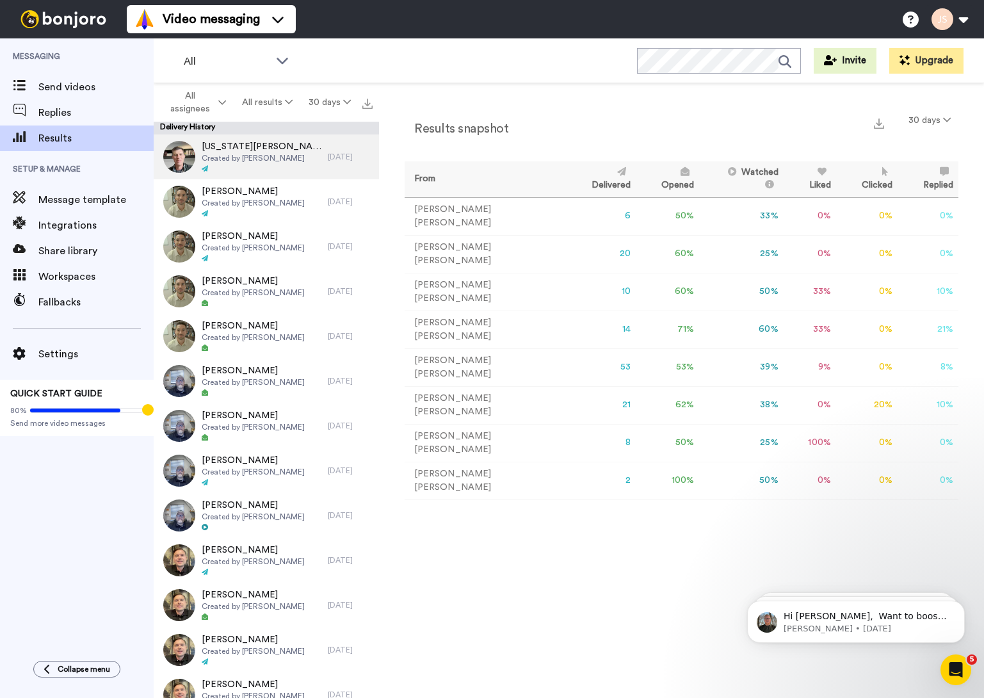
click at [184, 157] on img at bounding box center [179, 157] width 32 height 32
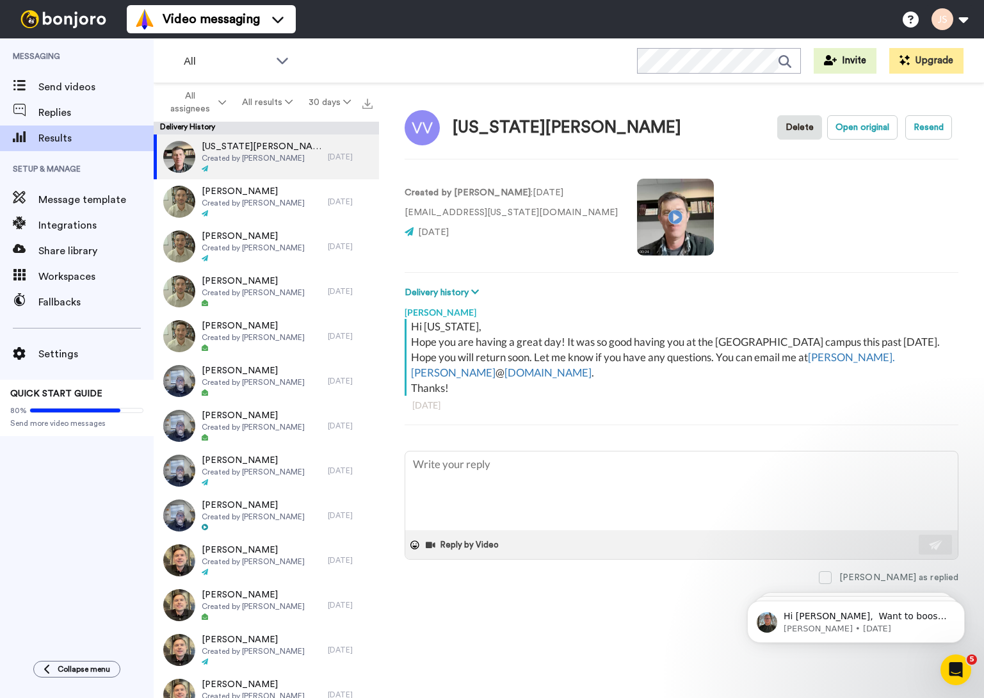
click at [637, 216] on video at bounding box center [675, 217] width 77 height 77
click at [214, 196] on span "[PERSON_NAME]" at bounding box center [253, 191] width 103 height 13
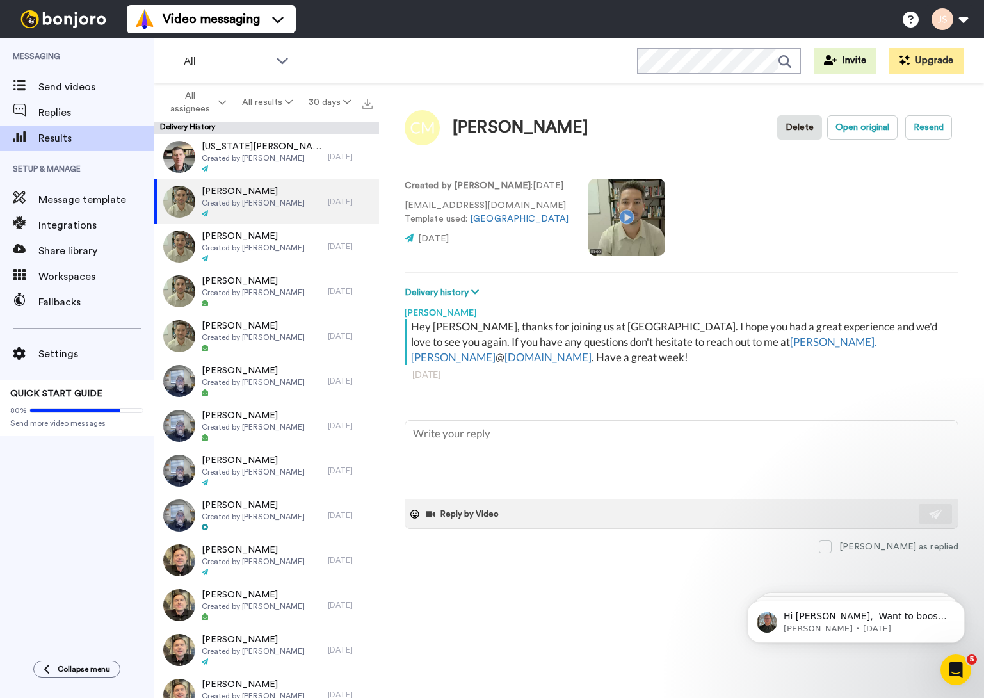
click at [624, 216] on video at bounding box center [626, 217] width 77 height 77
click at [180, 557] on img at bounding box center [179, 560] width 32 height 32
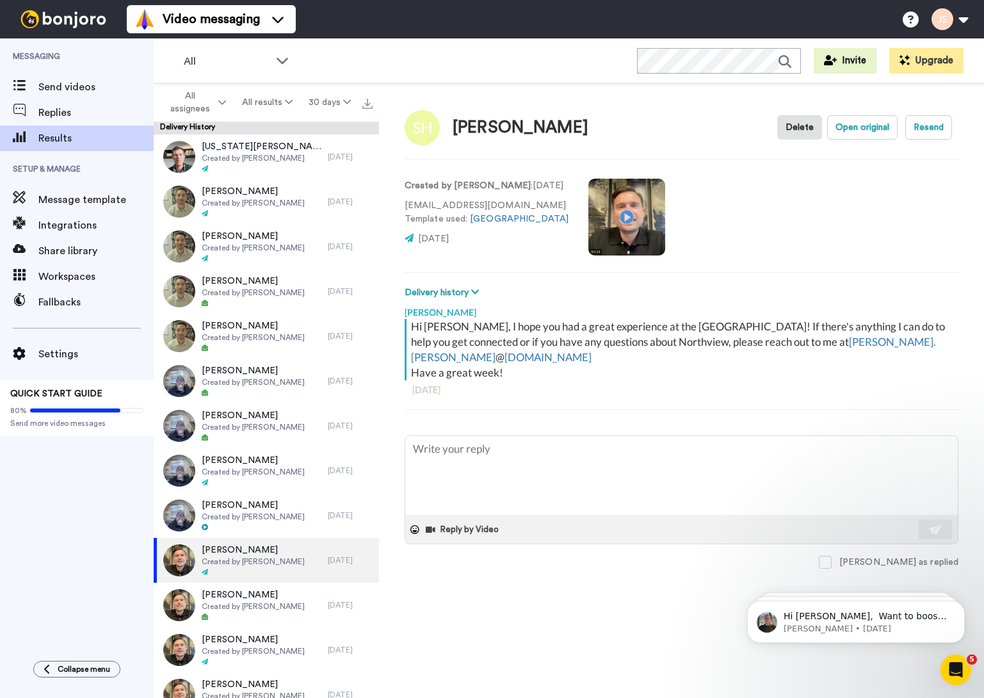
click at [604, 216] on video at bounding box center [626, 217] width 77 height 77
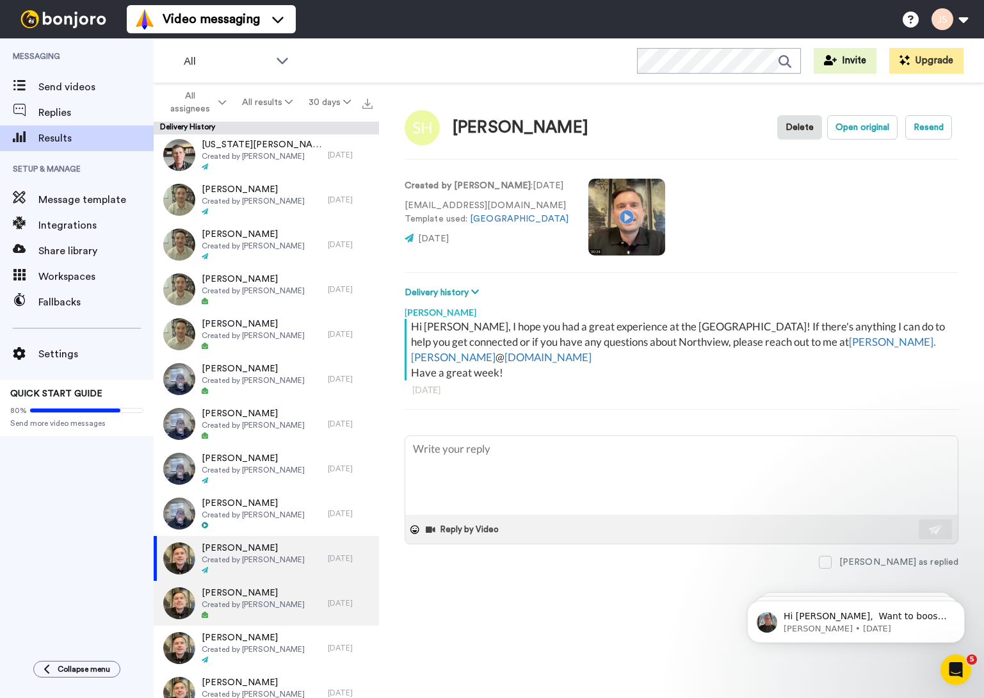
scroll to position [3, 0]
click at [251, 600] on span "Created by Joe Smith" at bounding box center [253, 603] width 103 height 10
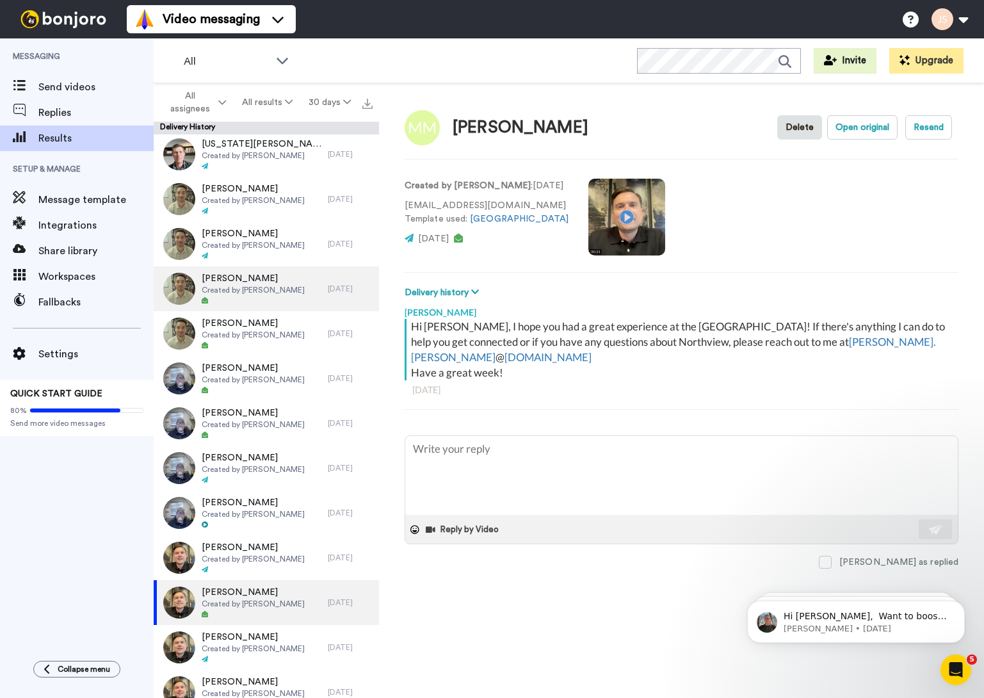
click at [230, 284] on span "[PERSON_NAME]" at bounding box center [253, 278] width 103 height 13
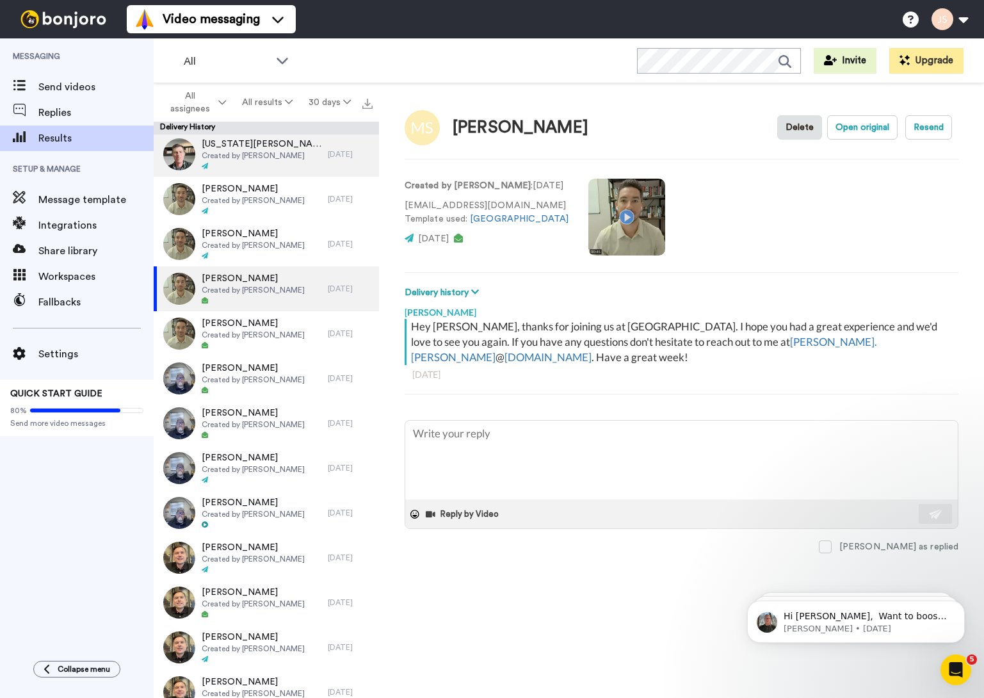
click at [262, 154] on span "Created by Todd Holzworth" at bounding box center [262, 155] width 120 height 10
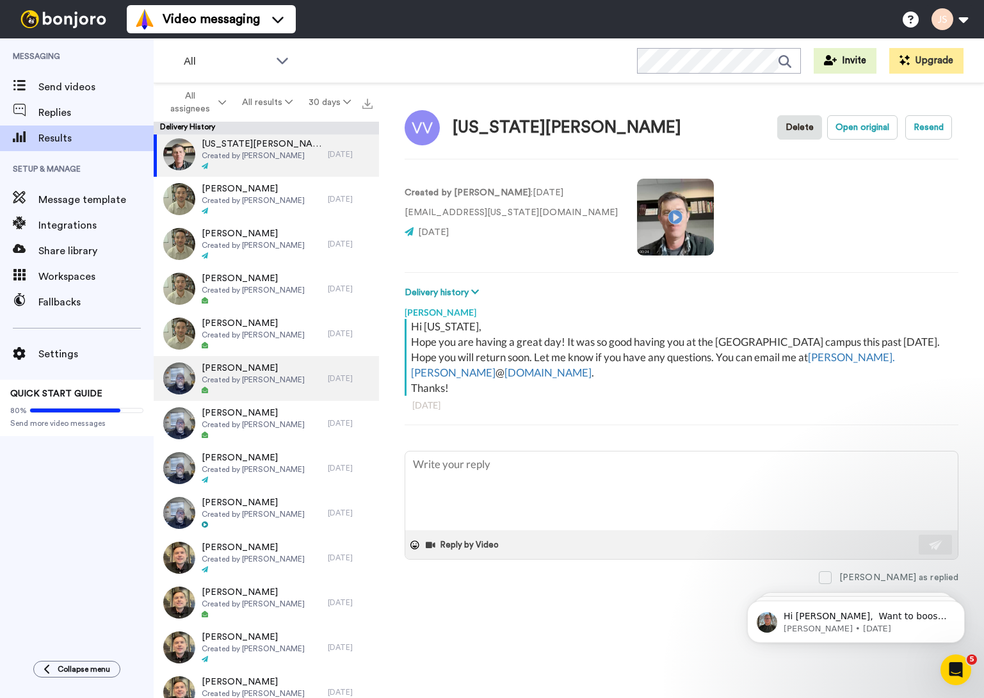
click at [253, 375] on span "Created by Jon Schirm" at bounding box center [253, 379] width 103 height 10
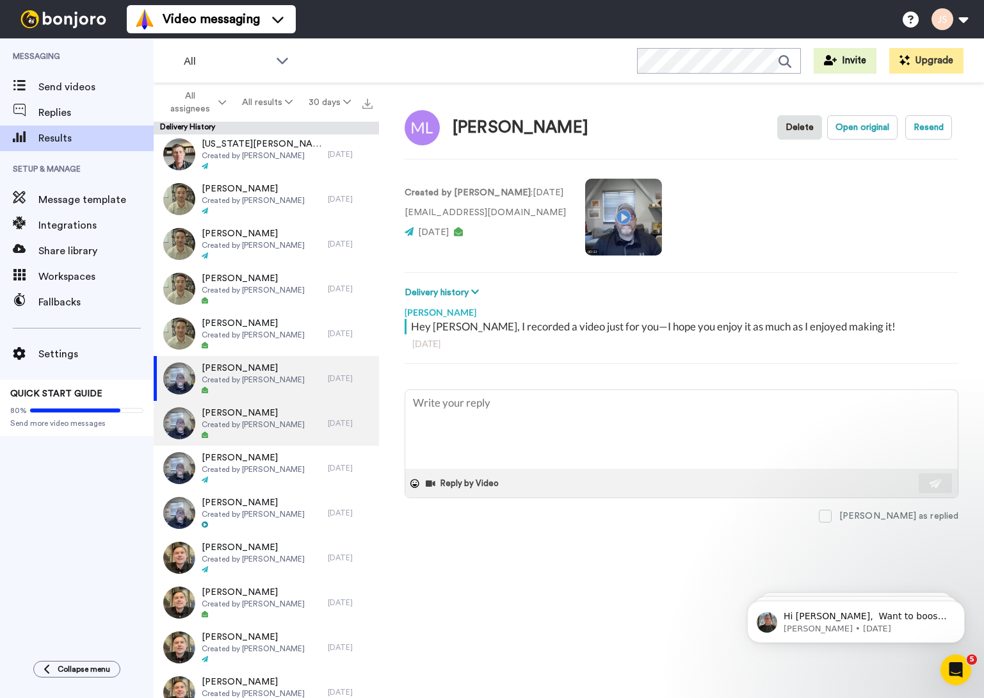
click at [255, 421] on span "Created by Jon Schirm" at bounding box center [253, 424] width 103 height 10
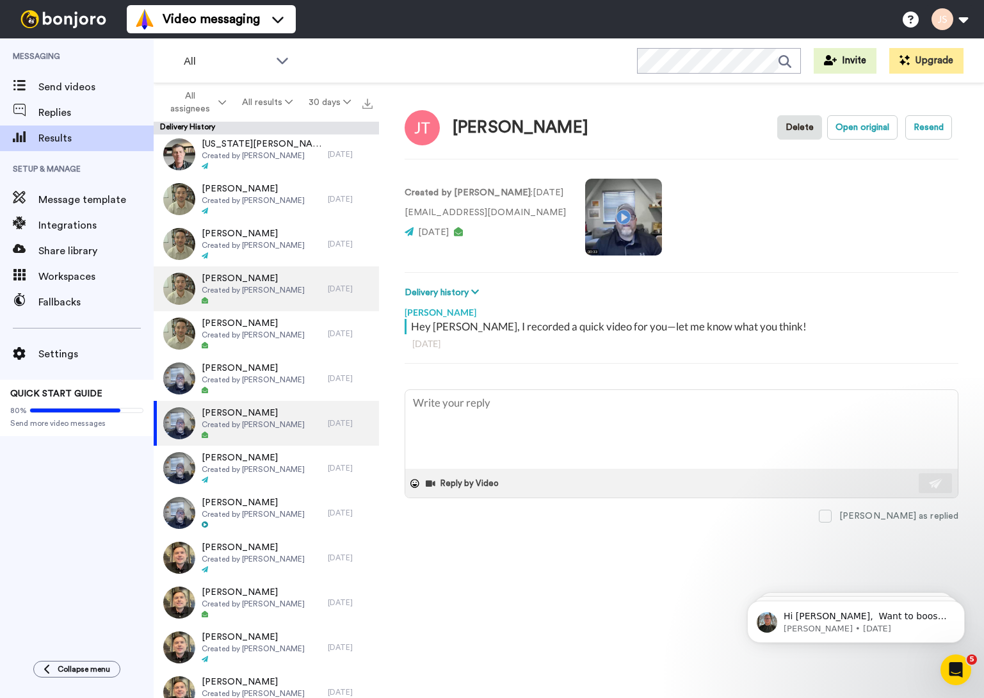
click at [241, 290] on span "Created by Joseph Antley" at bounding box center [253, 290] width 103 height 10
type textarea "x"
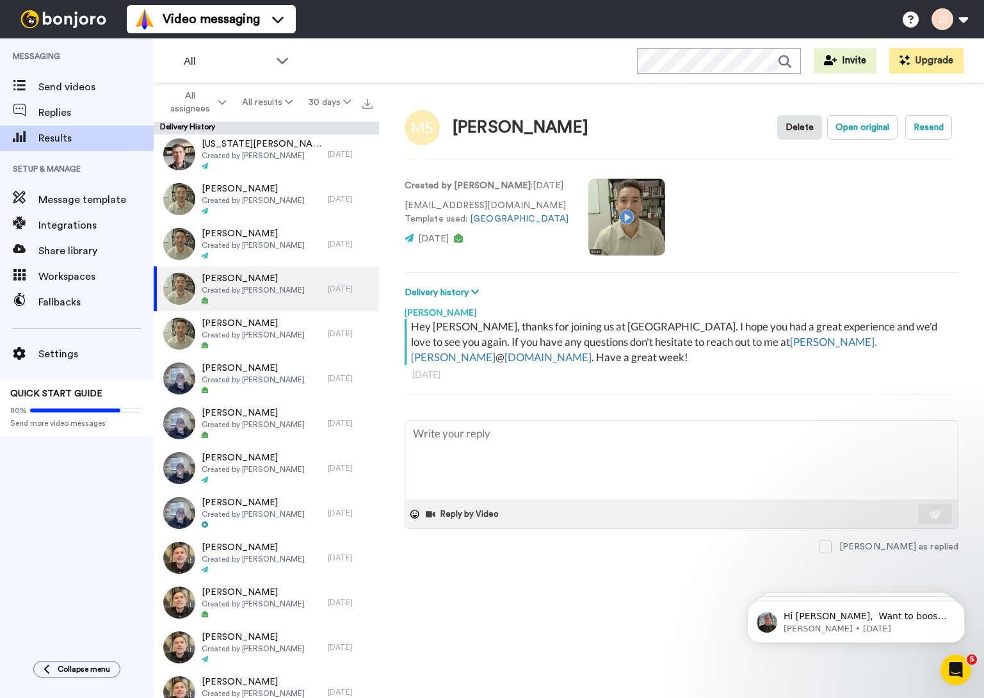
scroll to position [11, 0]
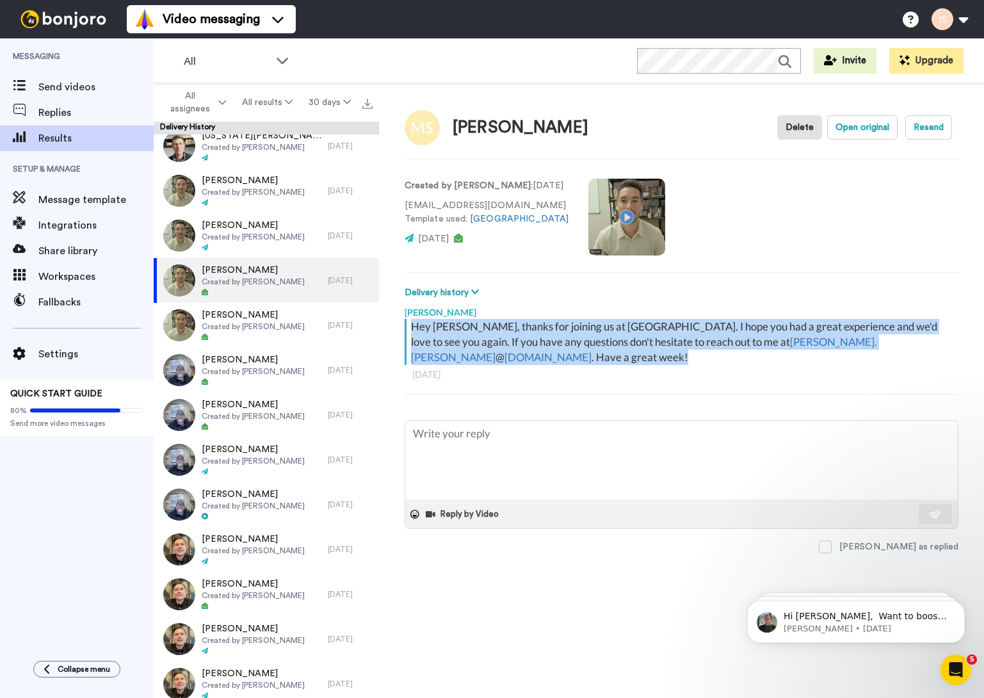
drag, startPoint x: 412, startPoint y: 328, endPoint x: 473, endPoint y: 355, distance: 67.1
click at [473, 355] on div "Hey Michael, thanks for joining us at Northview Noblesville. I hope you had a g…" at bounding box center [683, 342] width 544 height 46
copy div "Hey Michael, thanks for joining us at Northview Noblesville. I hope you had a g…"
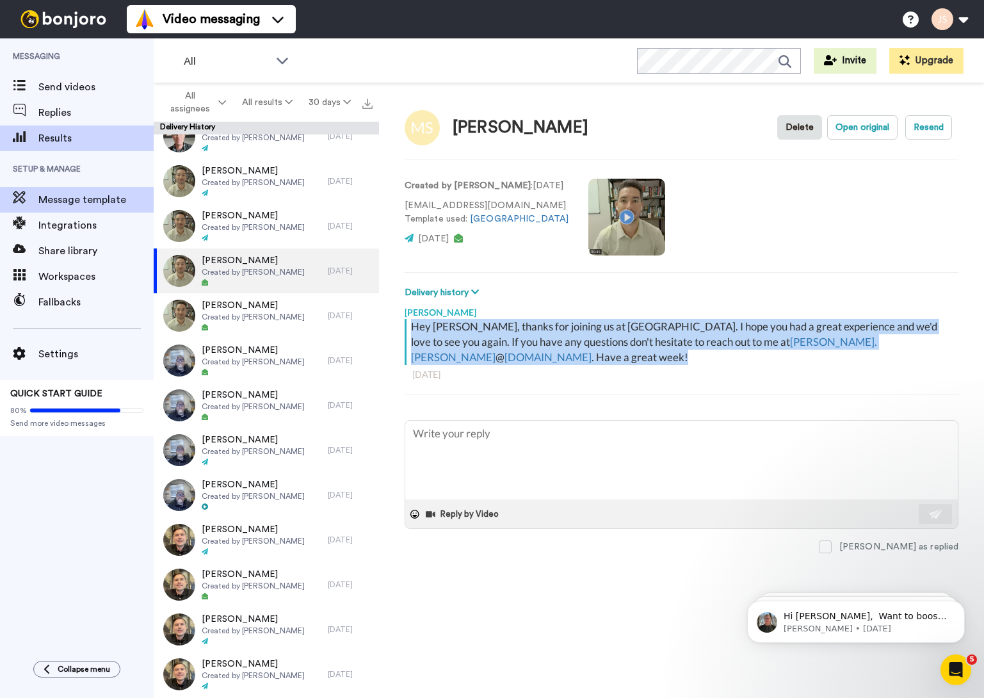
click at [94, 200] on span "Message template" at bounding box center [95, 199] width 115 height 15
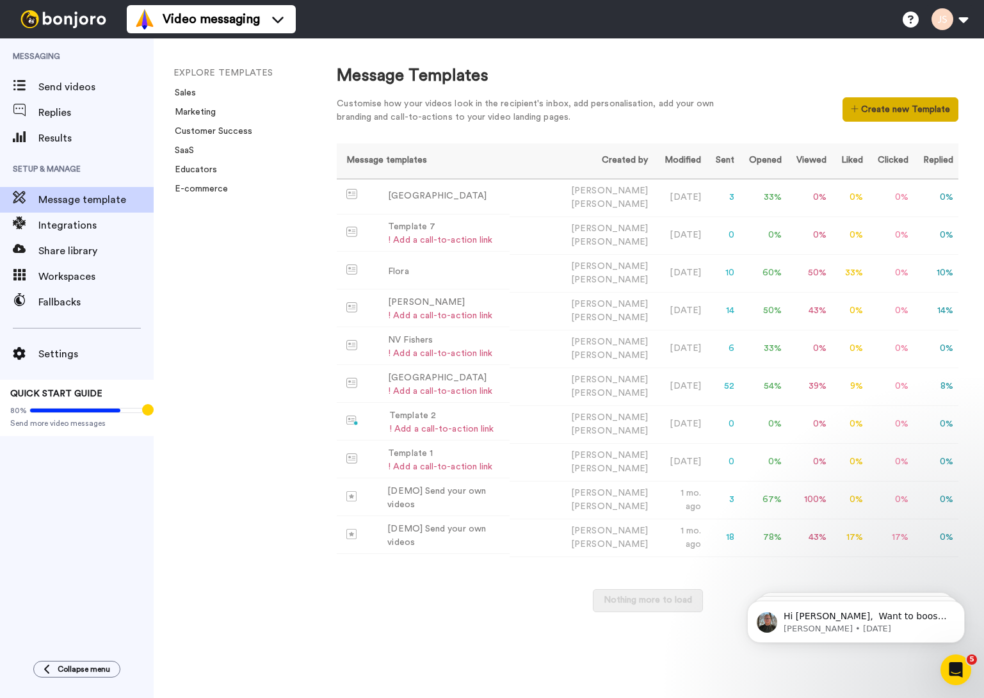
click at [905, 112] on button "Create new Template" at bounding box center [900, 109] width 116 height 24
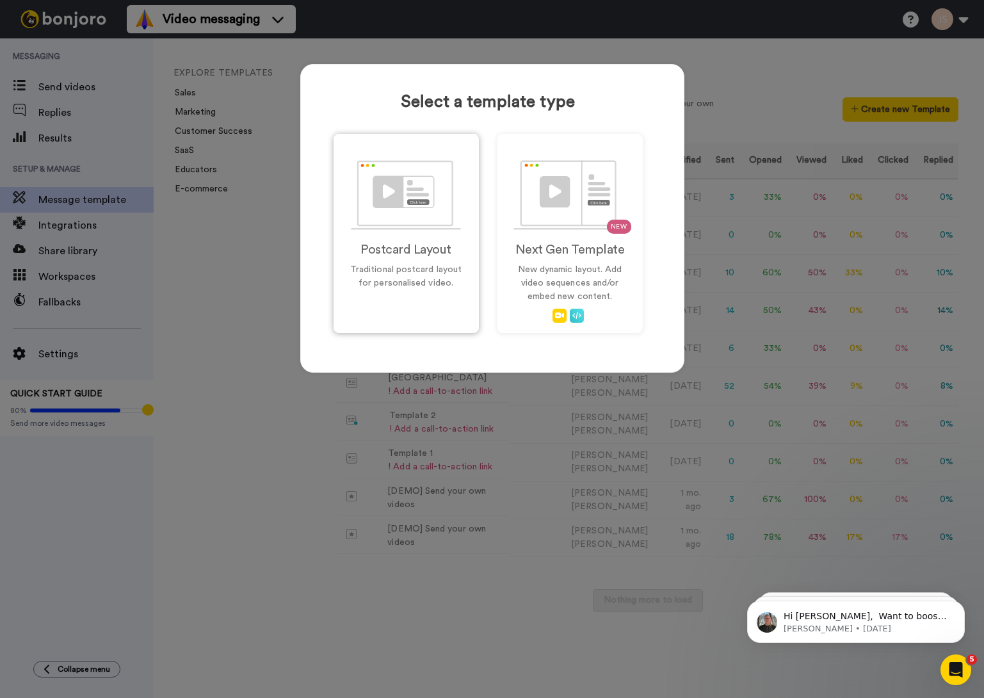
click at [420, 259] on div "Postcard Layout Traditional postcard layout for personalised video." at bounding box center [405, 233] width 145 height 199
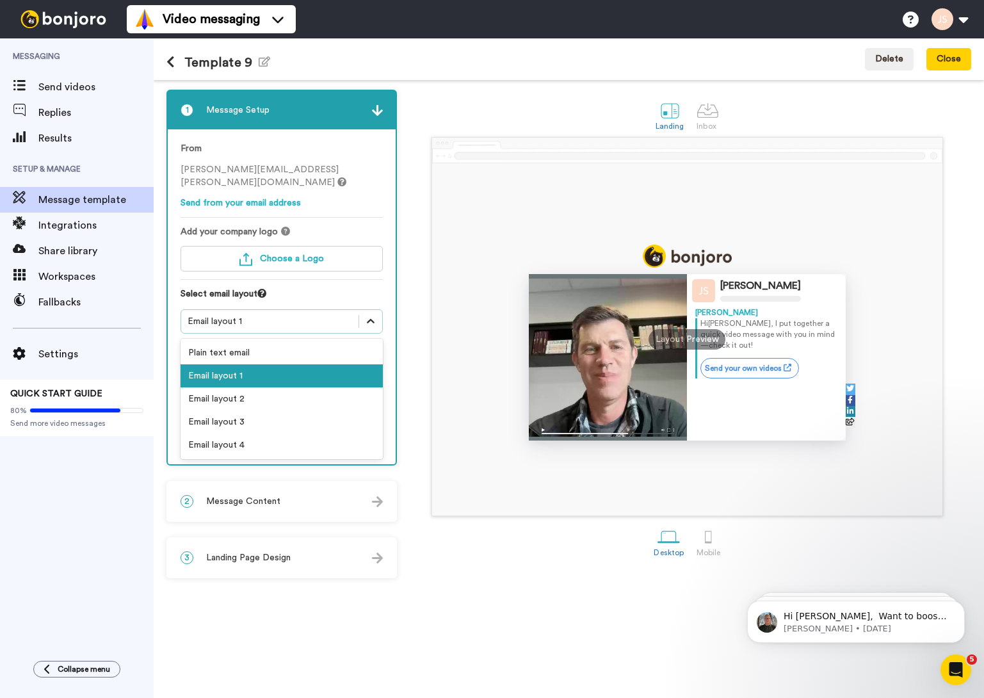
click at [372, 319] on icon at bounding box center [371, 321] width 8 height 4
click at [227, 387] on div "Email layout 2" at bounding box center [281, 398] width 202 height 23
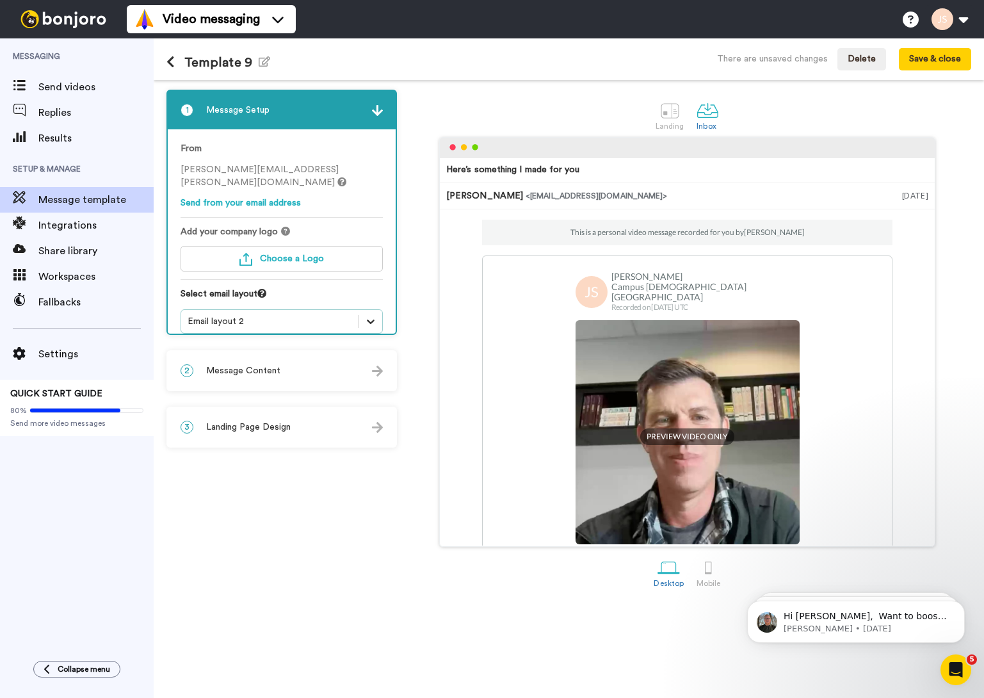
click at [378, 310] on div at bounding box center [370, 321] width 23 height 23
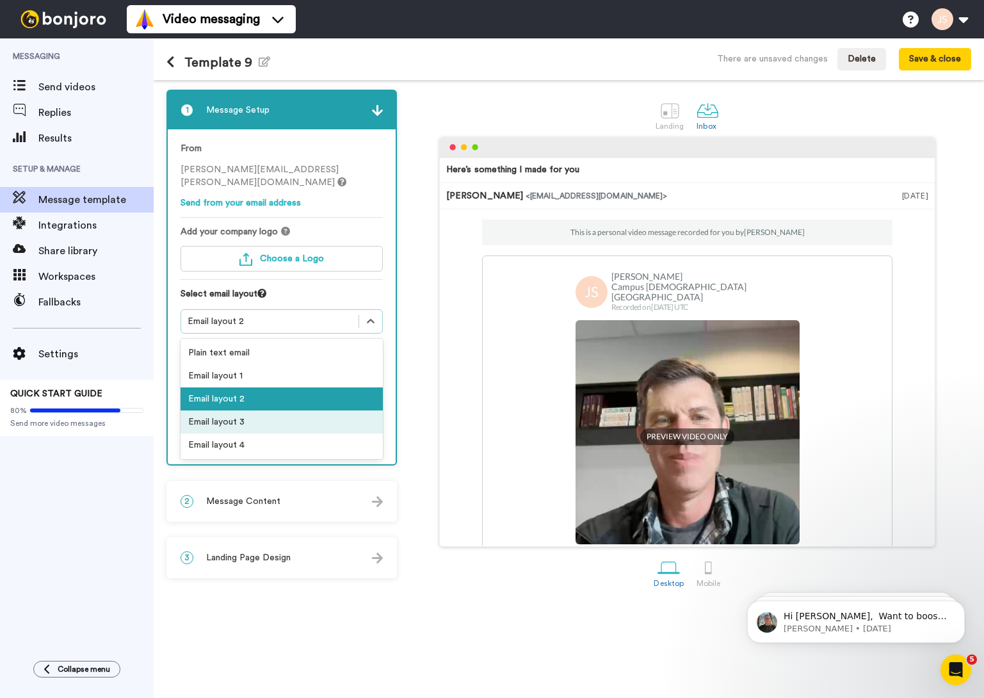
click at [273, 414] on div "Email layout 3" at bounding box center [281, 421] width 202 height 23
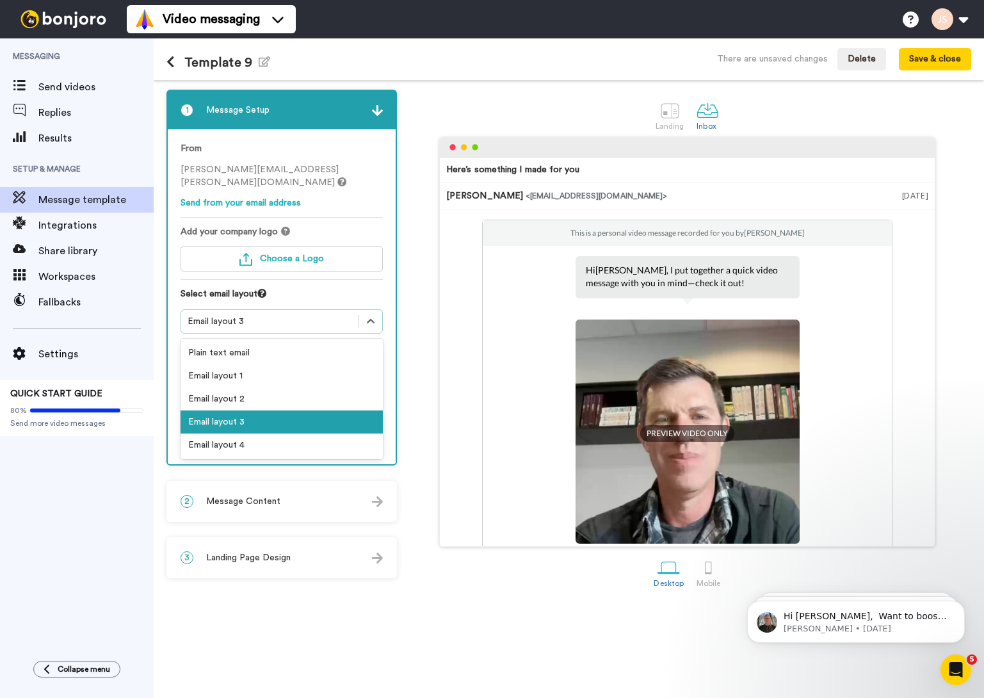
drag, startPoint x: 368, startPoint y: 309, endPoint x: 349, endPoint y: 325, distance: 24.5
click at [368, 315] on icon at bounding box center [370, 321] width 13 height 13
click at [255, 434] on div "Email layout 4" at bounding box center [281, 444] width 202 height 23
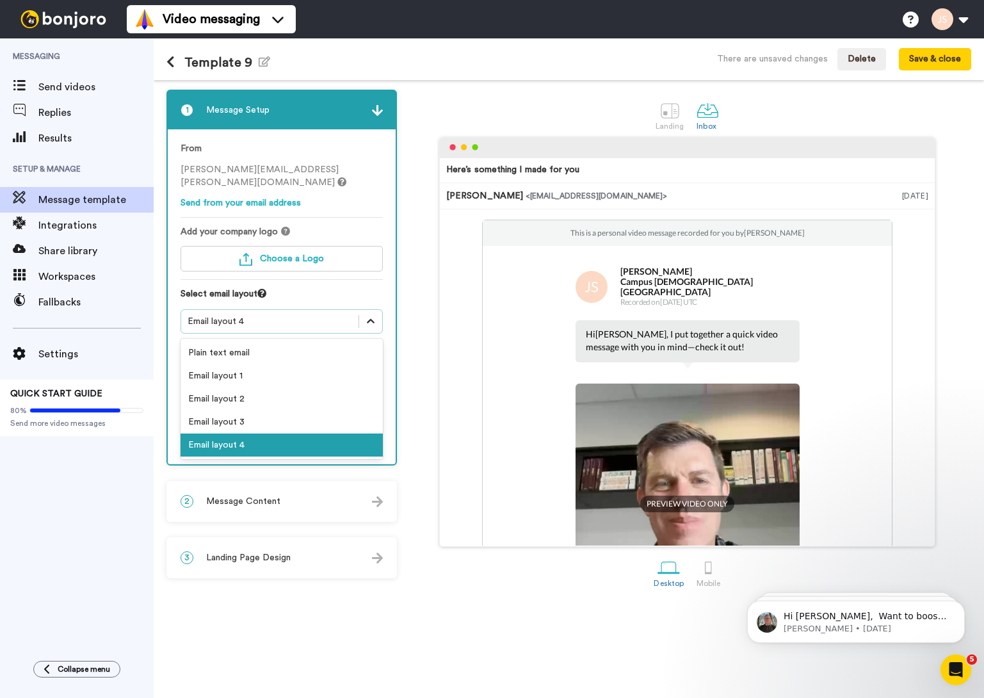
click at [374, 315] on icon at bounding box center [370, 321] width 13 height 13
click at [255, 365] on div "Email layout 1" at bounding box center [281, 375] width 202 height 23
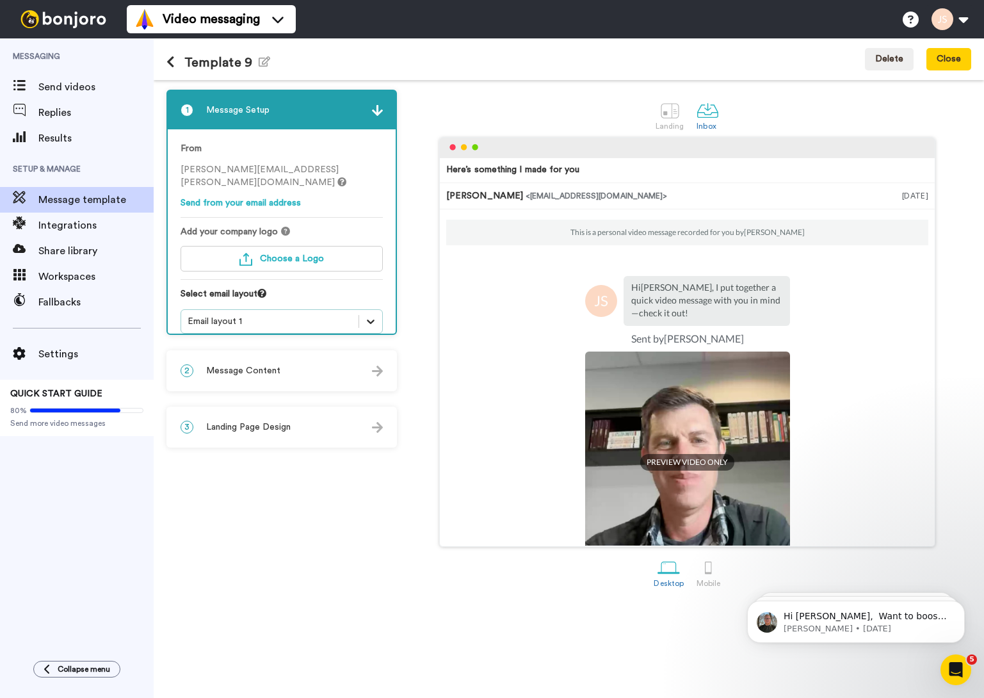
click at [373, 315] on icon at bounding box center [370, 321] width 13 height 13
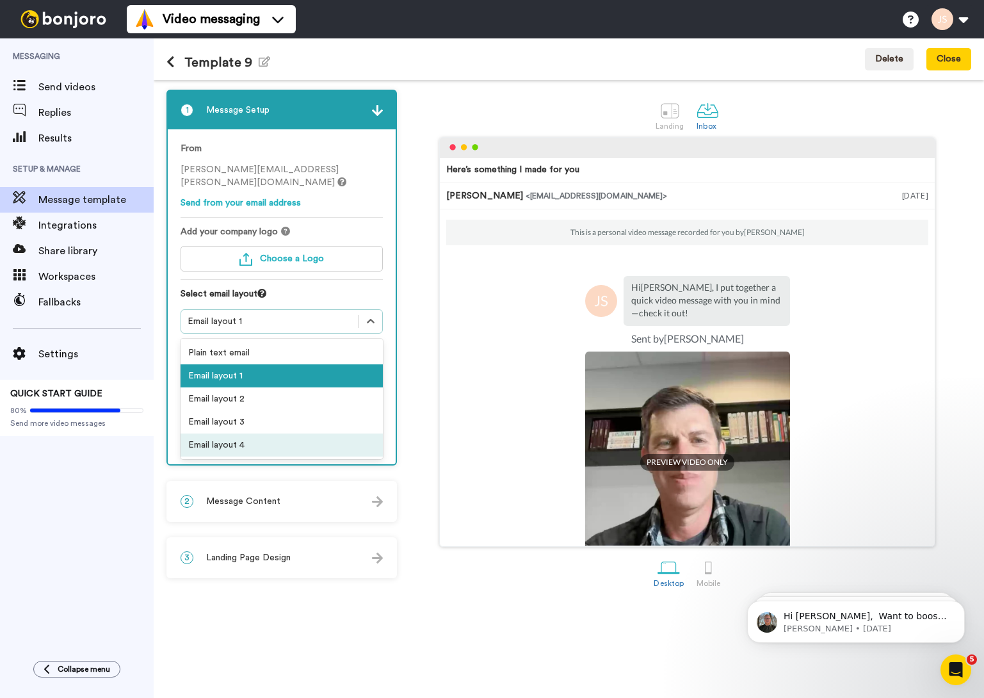
click at [239, 434] on div "Email layout 4" at bounding box center [281, 444] width 202 height 23
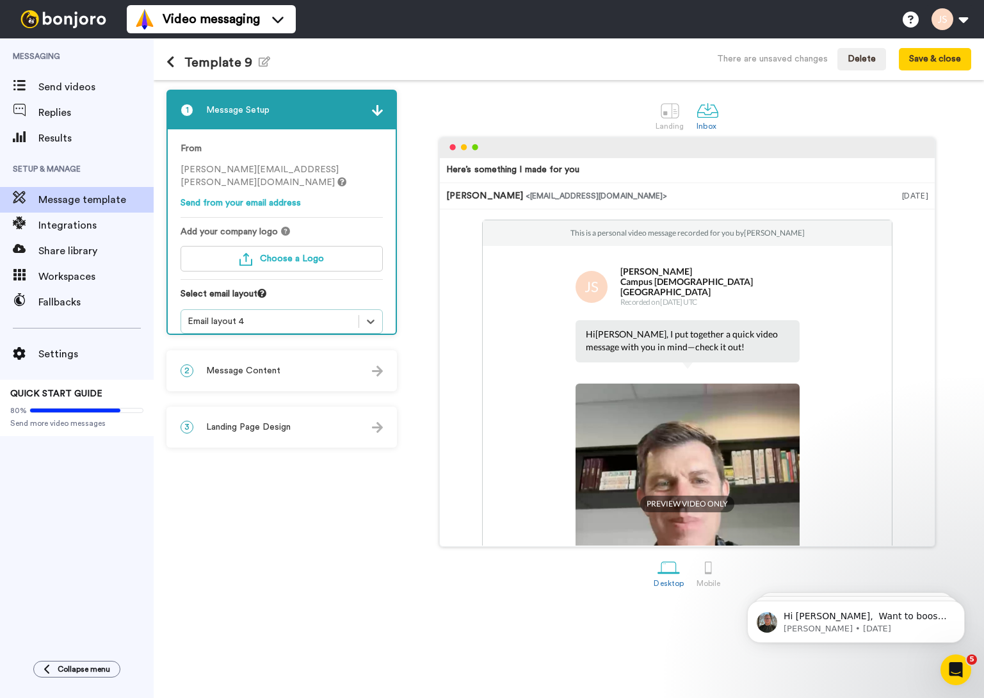
click at [344, 373] on div "2 Message Content" at bounding box center [282, 370] width 228 height 38
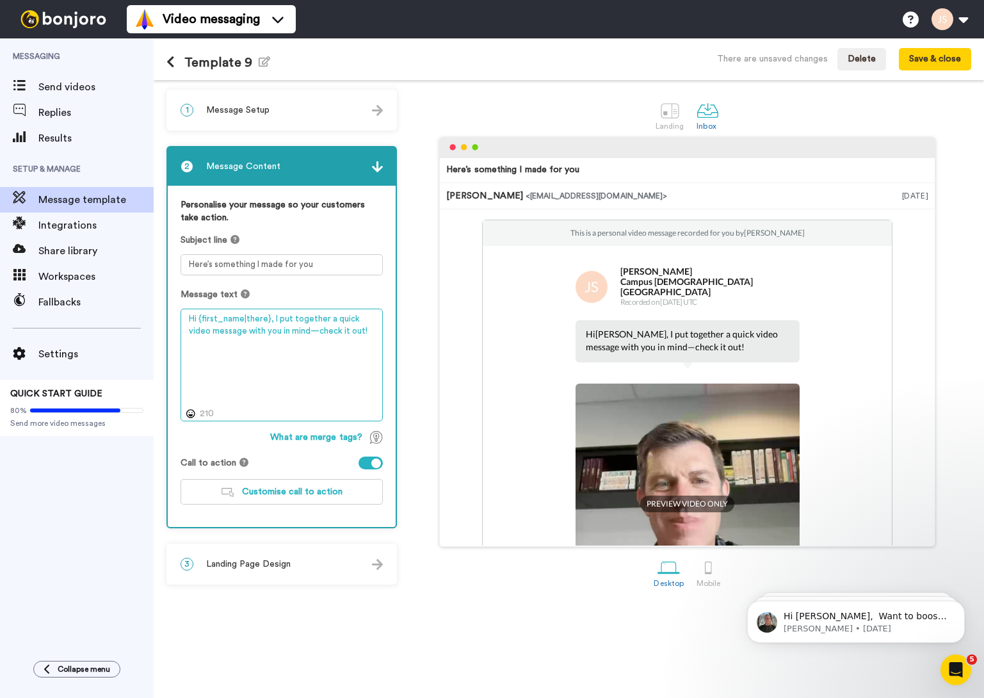
drag, startPoint x: 193, startPoint y: 317, endPoint x: 351, endPoint y: 340, distance: 159.8
click at [351, 340] on textarea "Hi {first_name|there}, I put together a quick video message with you in mind—ch…" at bounding box center [281, 364] width 202 height 113
paste textarea "ey Michael, thanks for joining us at Northview Noblesville. I hope you had a gr…"
drag, startPoint x: 287, startPoint y: 353, endPoint x: 281, endPoint y: 324, distance: 28.7
click at [287, 353] on textarea "Hi {first_name|there}, I put together a quick video message with you in mind—ch…" at bounding box center [281, 364] width 202 height 113
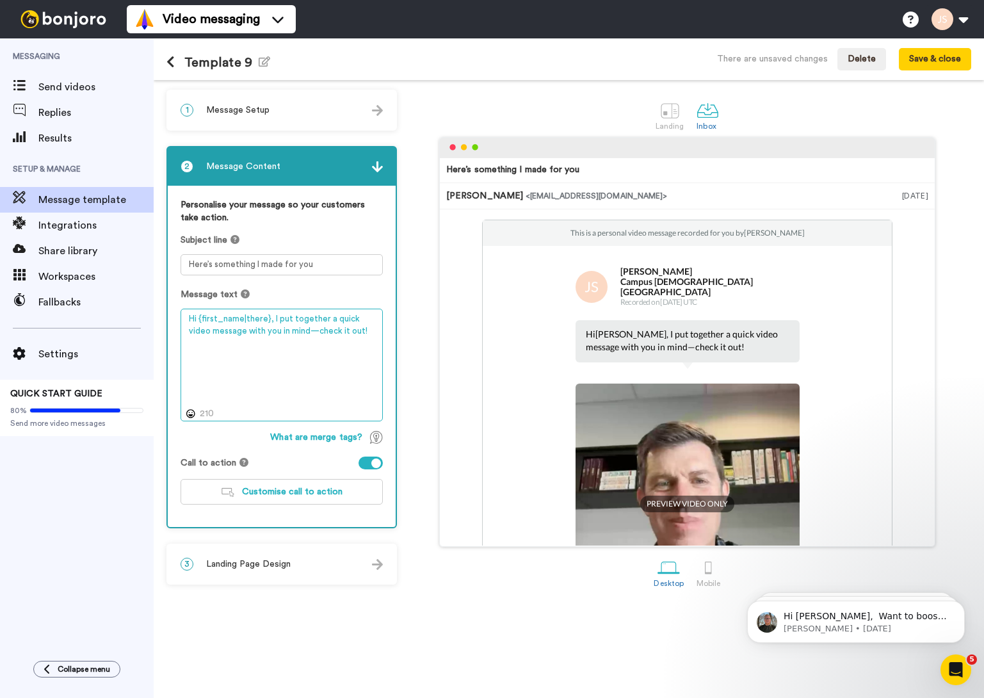
drag, startPoint x: 271, startPoint y: 317, endPoint x: 344, endPoint y: 332, distance: 74.4
click at [344, 332] on textarea "Hi {first_name|there}, I put together a quick video message with you in mind—ch…" at bounding box center [281, 364] width 202 height 113
paste textarea "Hey Michael, thanks for joining us at Northview Noblesville. I hope you had a g…"
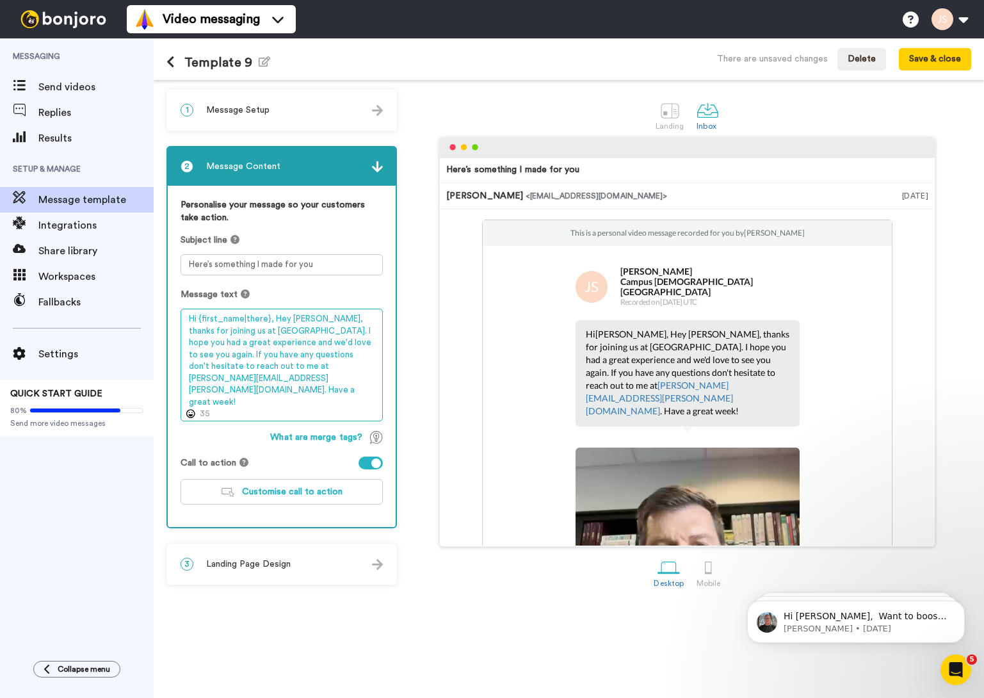
click at [321, 318] on textarea "Hi {first_name|there}, Hey Michael, thanks for joining us at Northview Noblesvi…" at bounding box center [281, 364] width 202 height 113
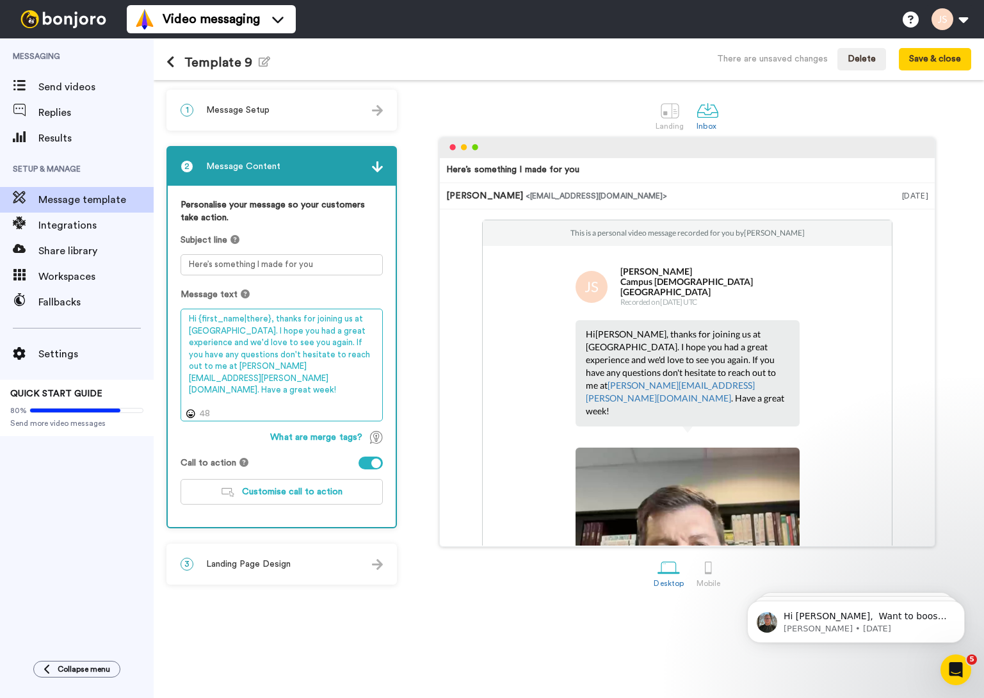
drag, startPoint x: 272, startPoint y: 332, endPoint x: 238, endPoint y: 335, distance: 34.1
click at [232, 332] on textarea "Hi {first_name|there}, thanks for joining us at Northview Noblesville. I hope y…" at bounding box center [281, 364] width 202 height 113
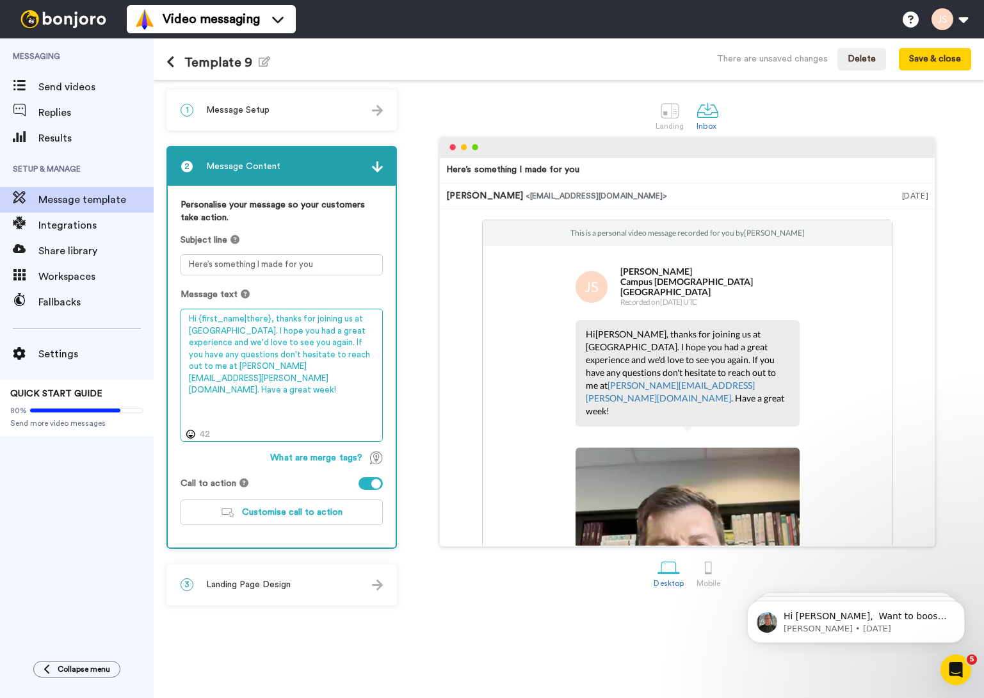
click at [298, 331] on textarea "Hi {first_name|there}, thanks for joining us at Northview Greater Lafayette. I …" at bounding box center [281, 374] width 202 height 133
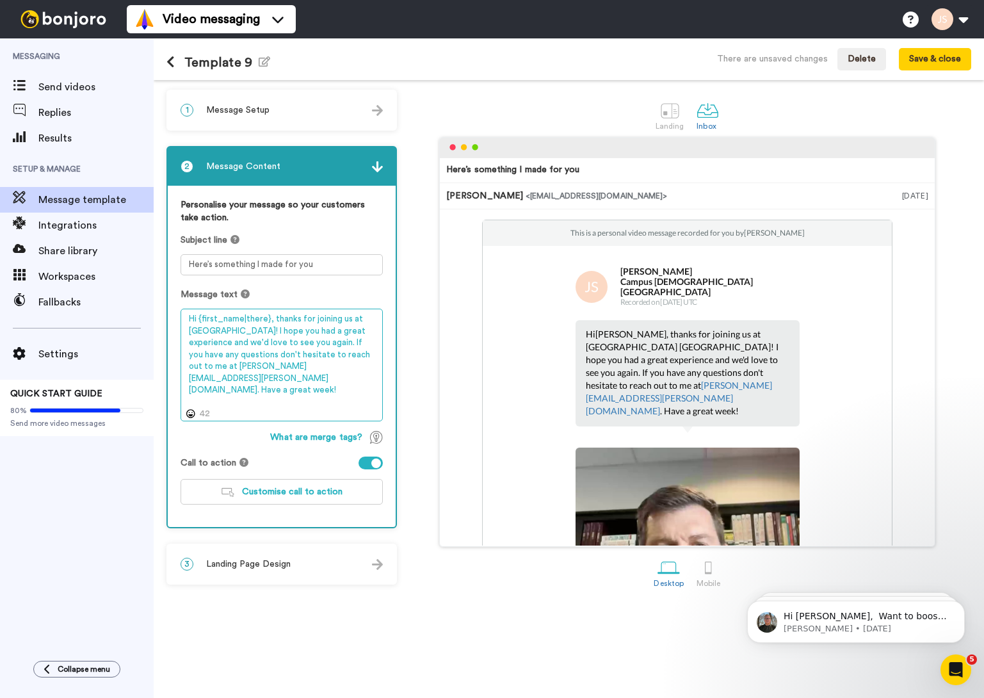
click at [285, 352] on textarea "Hi {first_name|there}, thanks for joining us at Northview Greater Lafayette! I …" at bounding box center [281, 364] width 202 height 113
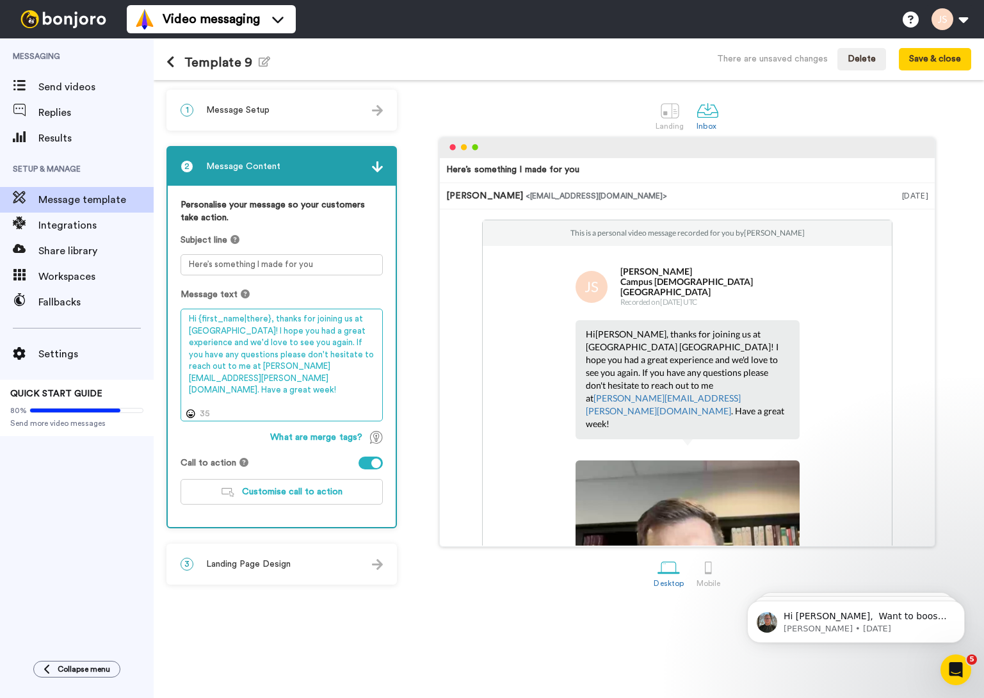
drag, startPoint x: 237, startPoint y: 375, endPoint x: 228, endPoint y: 396, distance: 22.7
click at [188, 378] on textarea "Hi {first_name|there}, thanks for joining us at Northview Greater Lafayette! I …" at bounding box center [281, 364] width 202 height 113
drag, startPoint x: 269, startPoint y: 342, endPoint x: 282, endPoint y: 341, distance: 12.9
click at [282, 341] on textarea "Hi {first_name|there}, thanks for joining us at Northview Greater Lafayette! I …" at bounding box center [281, 364] width 202 height 113
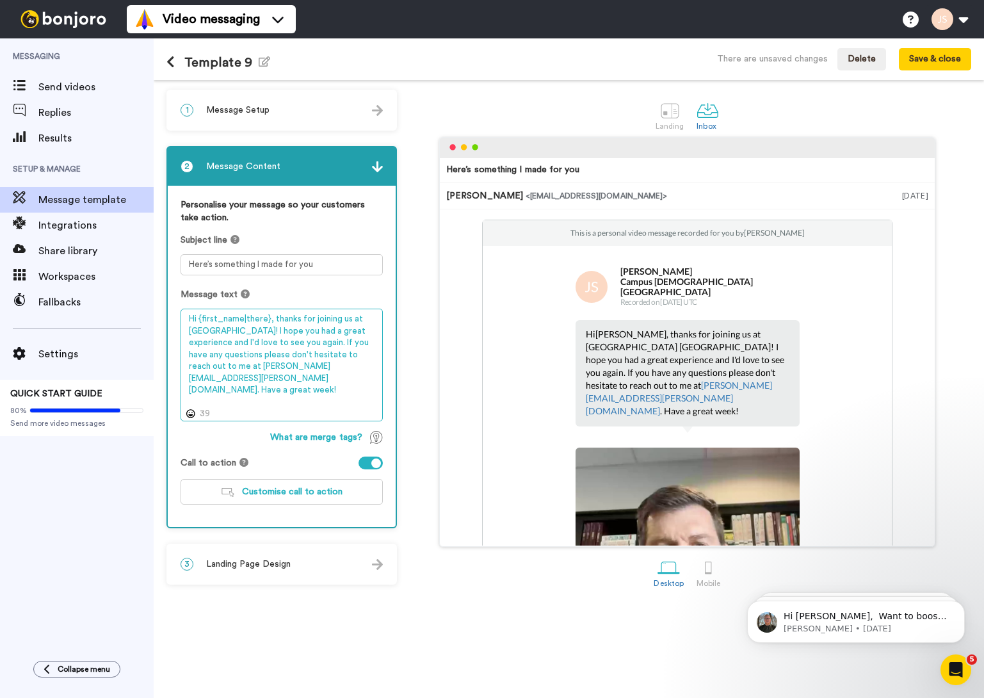
click at [359, 342] on textarea "Hi {first_name|there}, thanks for joining us at Northview Greater Lafayette! I …" at bounding box center [281, 364] width 202 height 113
click at [268, 339] on textarea "Hi {first_name|there}, thanks for joining us at Northview Greater Lafayette! I …" at bounding box center [281, 364] width 202 height 113
click at [269, 342] on textarea "Hi {first_name|there}, thanks for joining us at Northview Greater Lafayette! I …" at bounding box center [281, 364] width 202 height 113
click at [346, 342] on textarea "Hi {first_name|there}, thanks for joining us at Northview Greater Lafayette! I …" at bounding box center [281, 364] width 202 height 113
drag, startPoint x: 358, startPoint y: 341, endPoint x: 369, endPoint y: 332, distance: 14.5
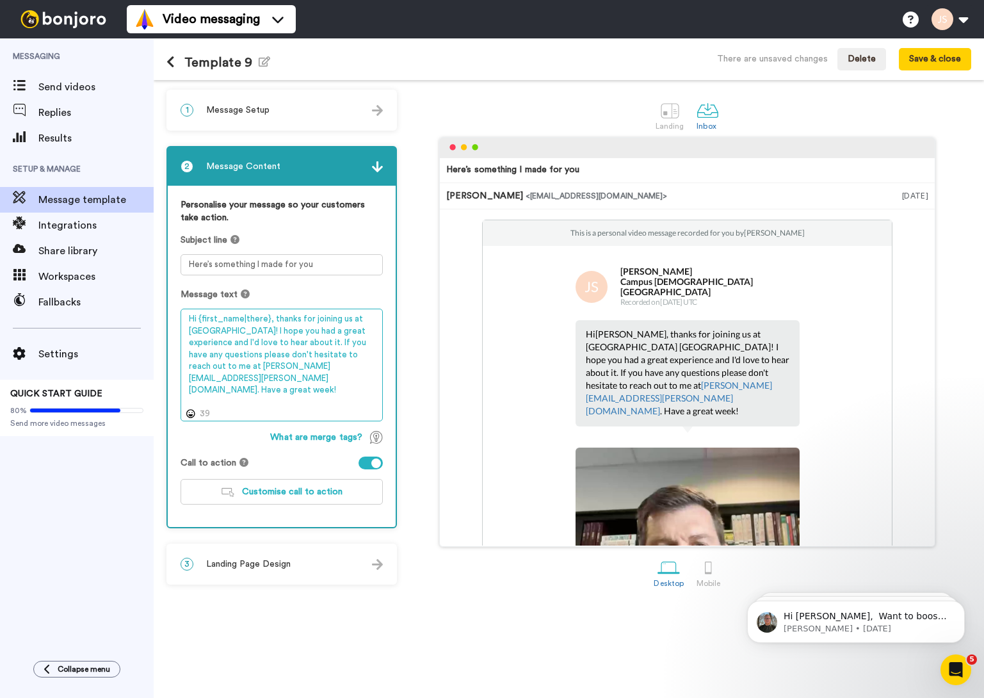
click at [358, 341] on textarea "Hi {first_name|there}, thanks for joining us at Northview Greater Lafayette! I …" at bounding box center [281, 364] width 202 height 113
type textarea "Hi {first_name|there}, thanks for joining us at Northview Greater Lafayette! I …"
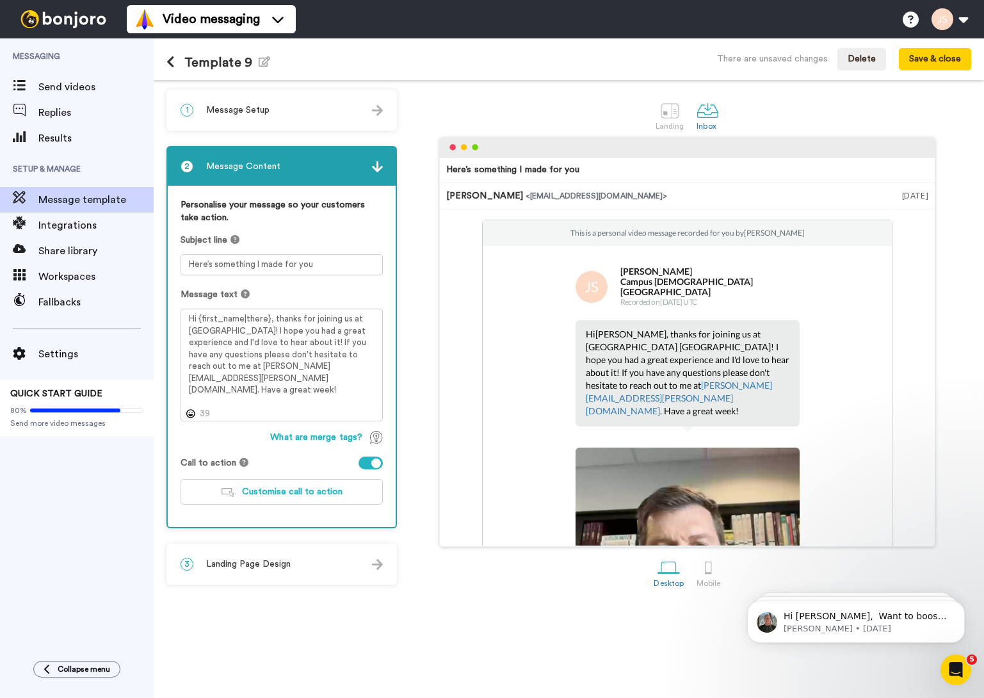
click at [390, 398] on div "Personalise your message so your customers take action. Subject line Here’s som…" at bounding box center [282, 356] width 228 height 341
click at [304, 490] on span "Customise call to action" at bounding box center [292, 491] width 100 height 9
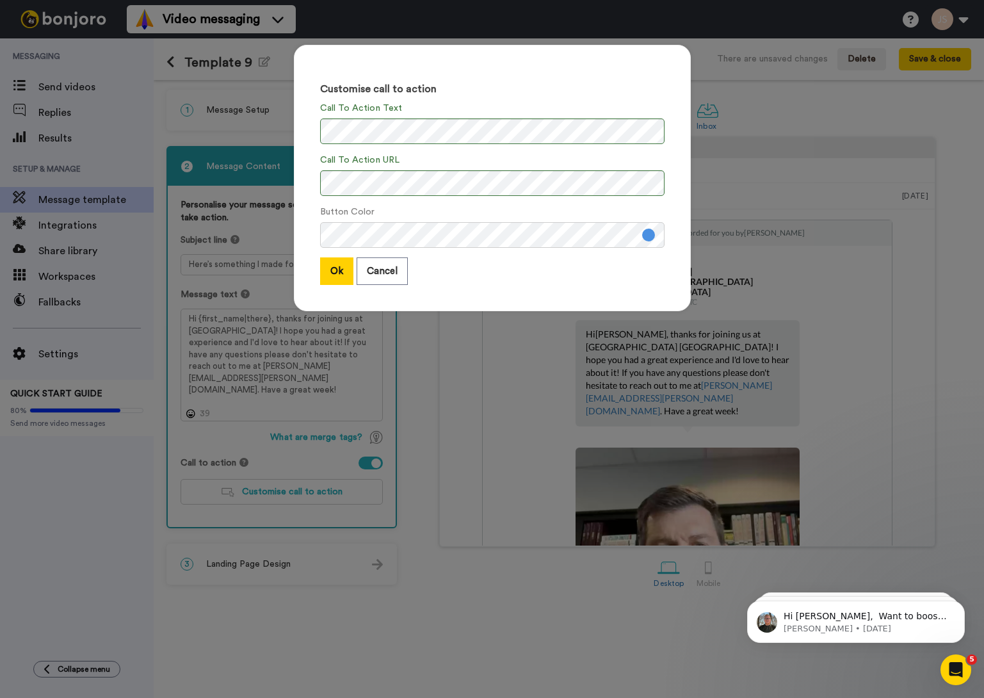
drag, startPoint x: 333, startPoint y: 270, endPoint x: 491, endPoint y: 264, distance: 157.6
click at [492, 268] on div "Ok Cancel" at bounding box center [492, 271] width 344 height 28
click at [335, 267] on button "Ok" at bounding box center [336, 271] width 33 height 28
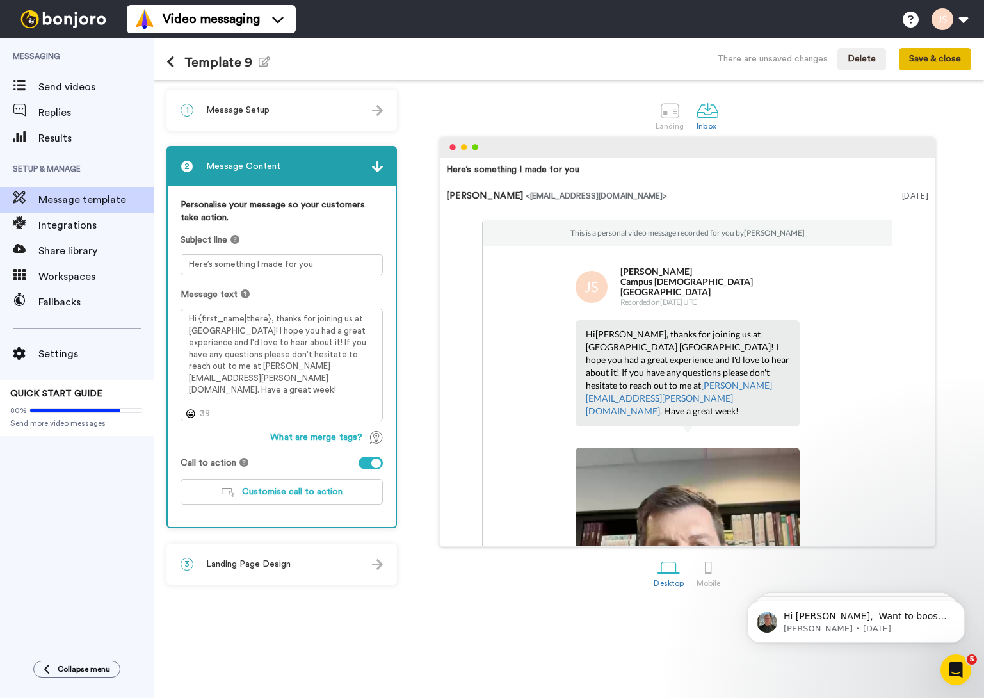
click at [924, 63] on button "Save & close" at bounding box center [935, 59] width 72 height 23
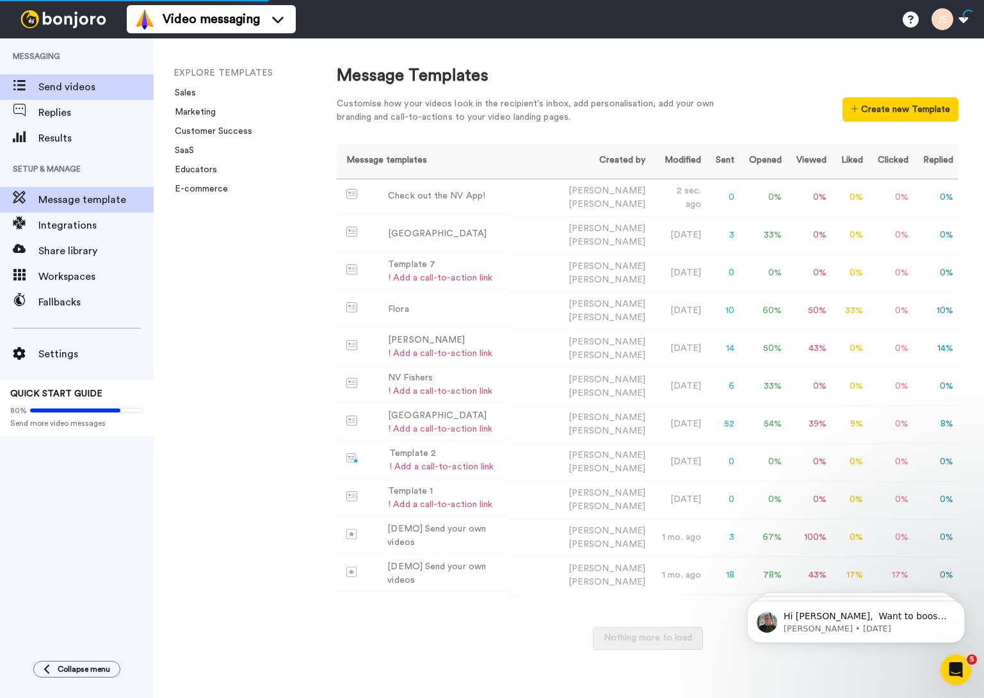
click at [74, 90] on span "Send videos" at bounding box center [95, 86] width 115 height 15
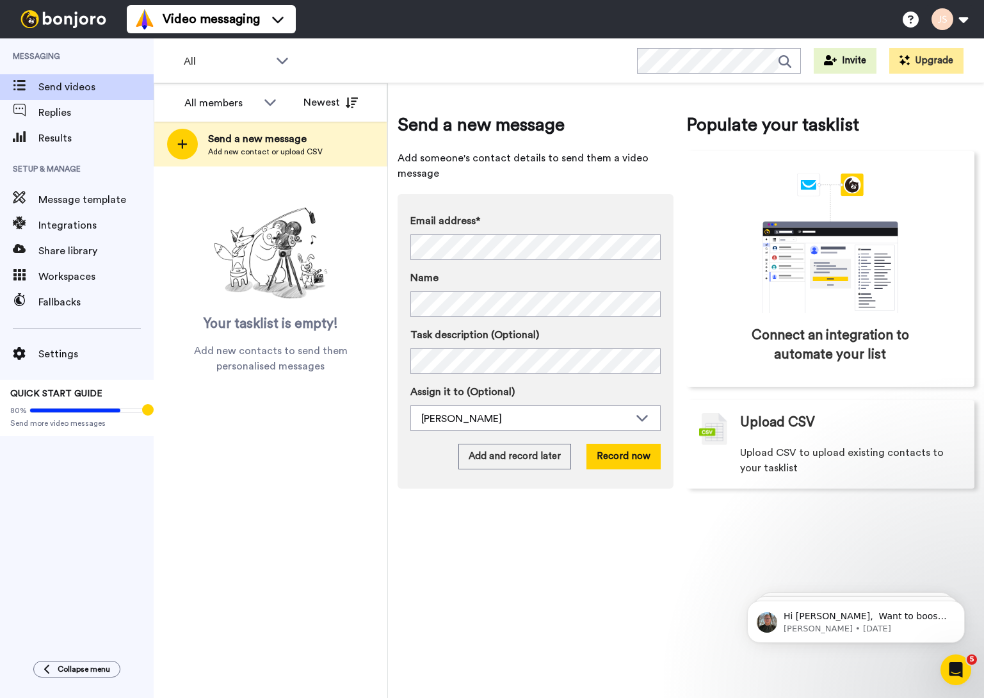
click at [589, 337] on label "Task description (Optional)" at bounding box center [535, 334] width 250 height 15
click at [593, 336] on label "Task description (Optional)" at bounding box center [535, 334] width 250 height 15
click at [424, 456] on div "Add and record later Record now" at bounding box center [535, 457] width 250 height 26
click at [428, 446] on div "Add and record later Record now" at bounding box center [535, 457] width 250 height 26
click at [557, 385] on label "Assign it to (Optional)" at bounding box center [535, 391] width 250 height 15
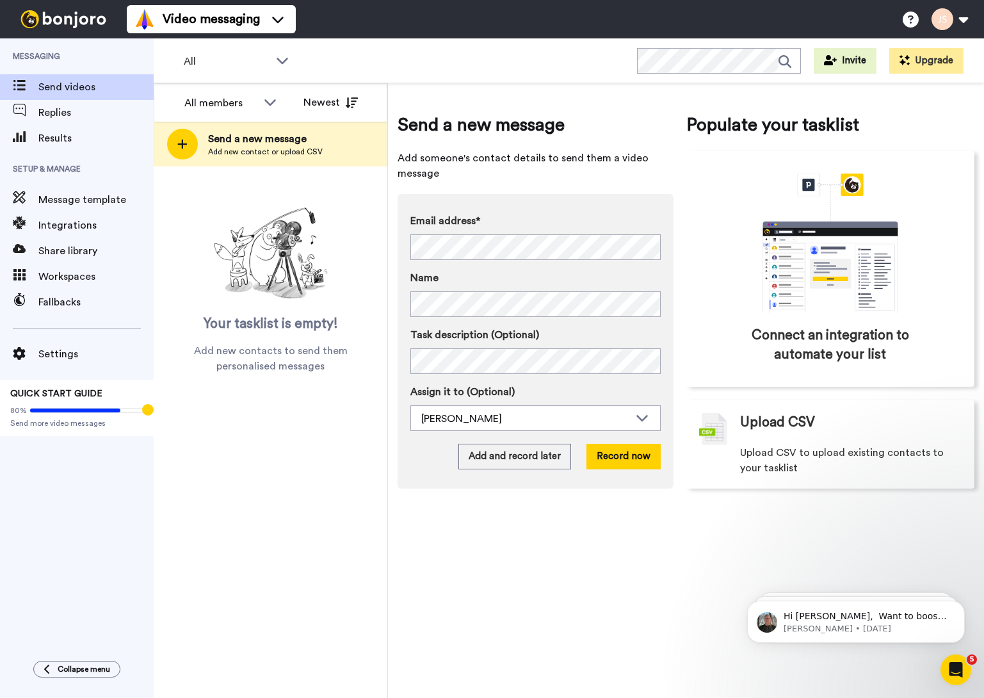
drag, startPoint x: 582, startPoint y: 333, endPoint x: 581, endPoint y: 344, distance: 11.0
click at [582, 333] on label "Task description (Optional)" at bounding box center [535, 334] width 250 height 15
click at [623, 456] on button "Record now" at bounding box center [623, 457] width 74 height 26
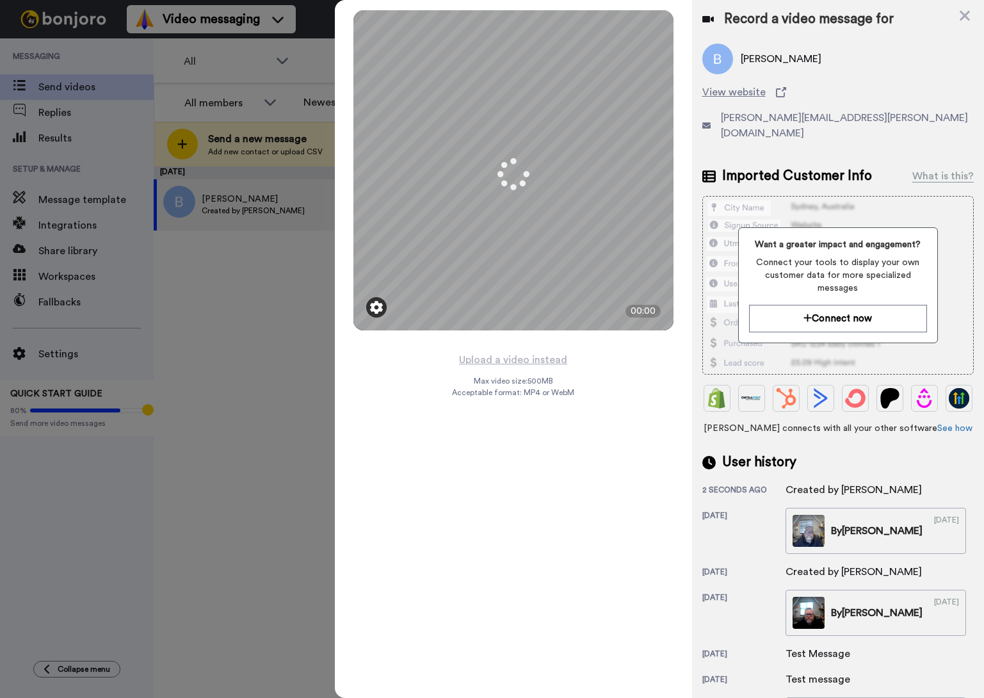
click at [376, 309] on img at bounding box center [376, 307] width 13 height 13
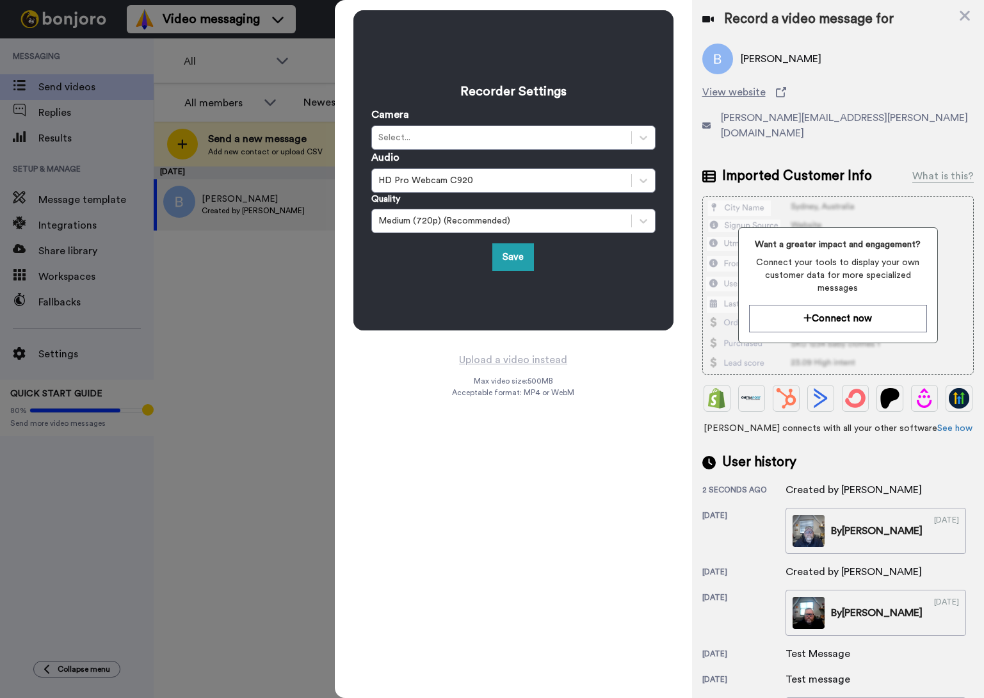
click at [376, 309] on div "Recorder Settings Camera Select... Audio HD Pro Webcam C920 Quality Medium (720…" at bounding box center [513, 170] width 320 height 320
click at [445, 303] on div "Recorder Settings Camera Select... Audio HD Pro Webcam C920 Quality Medium (720…" at bounding box center [513, 170] width 320 height 320
click at [423, 361] on div "Recorder Settings Camera Select... Audio HD Pro Webcam C920 Quality Medium (720…" at bounding box center [513, 349] width 357 height 698
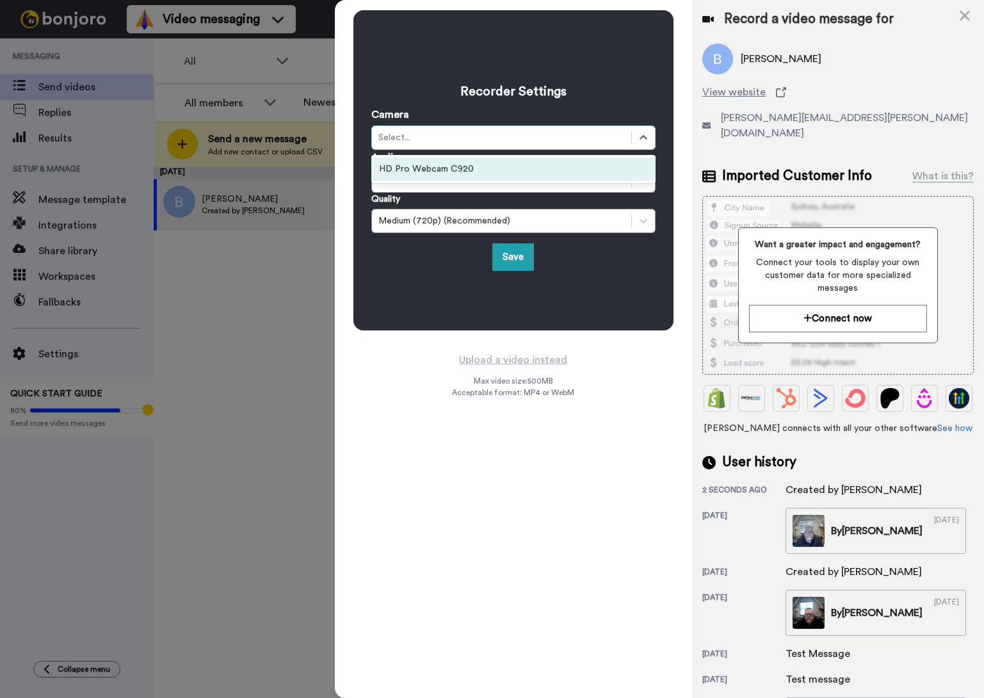
click at [451, 131] on div "Select..." at bounding box center [501, 137] width 259 height 15
click at [437, 173] on div "HD Pro Webcam C920" at bounding box center [513, 168] width 284 height 23
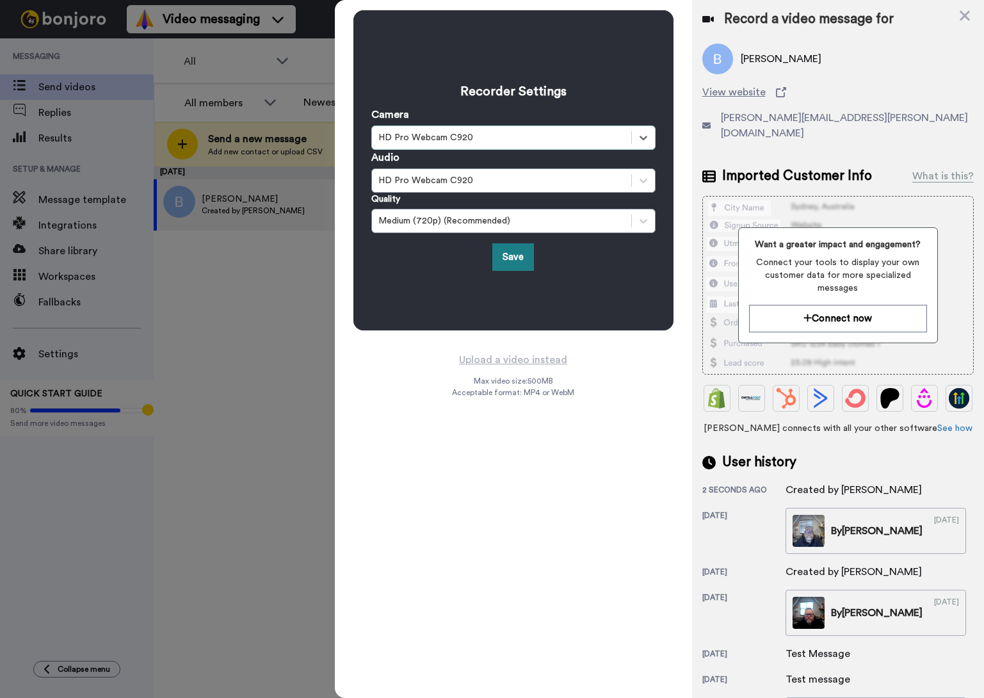
click at [515, 259] on button "Save" at bounding box center [513, 257] width 42 height 28
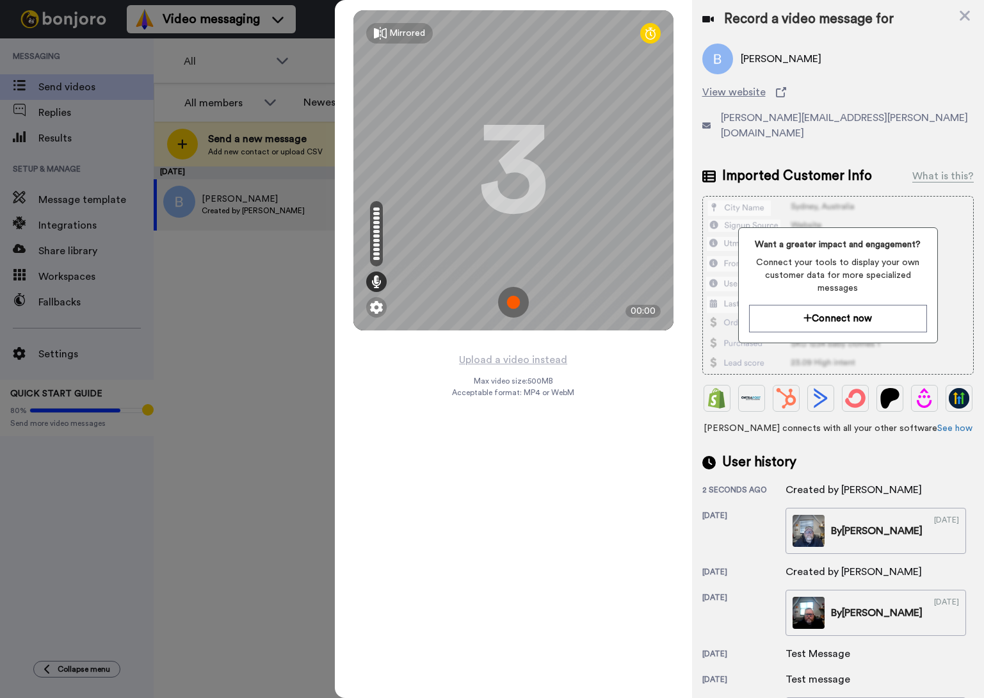
click at [515, 301] on img at bounding box center [513, 302] width 31 height 31
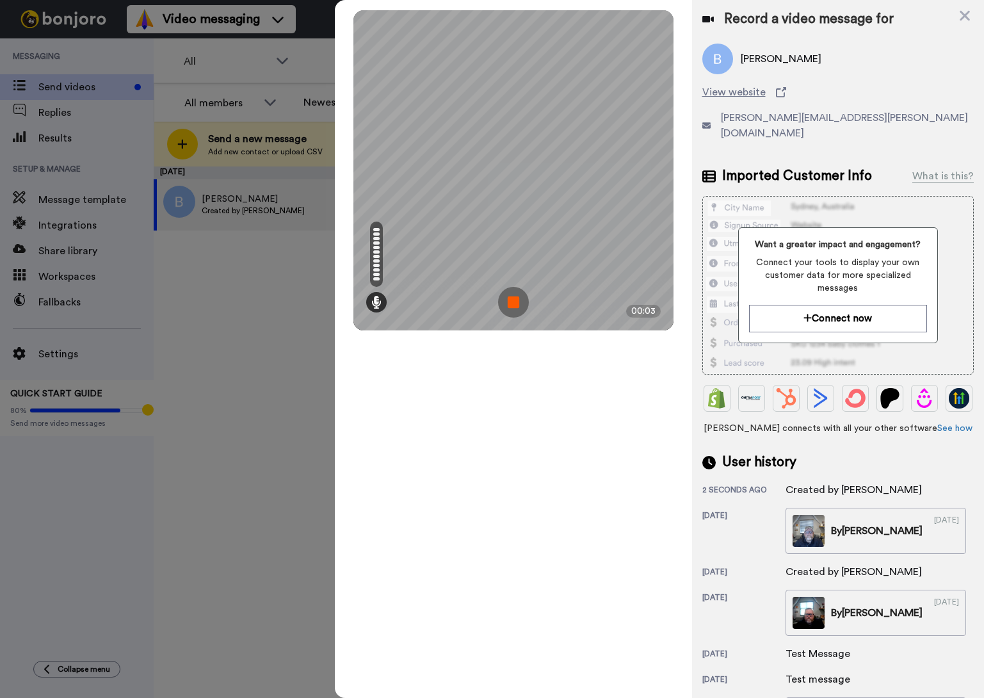
click at [515, 301] on img at bounding box center [513, 302] width 31 height 31
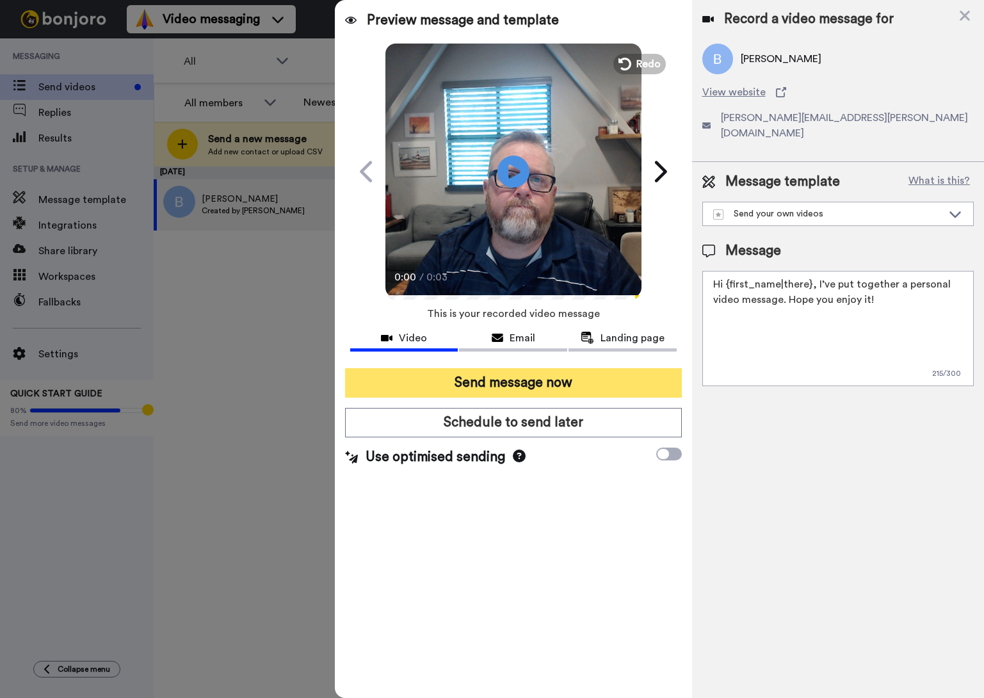
click at [508, 377] on button "Send message now" at bounding box center [513, 382] width 337 height 29
